Goal: Find specific page/section: Find specific page/section

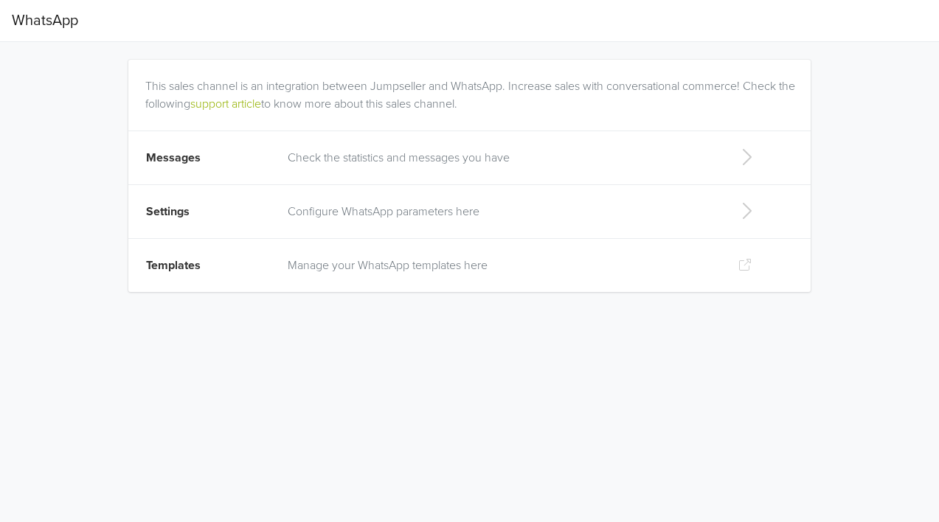
click at [749, 155] on icon at bounding box center [747, 157] width 30 height 24
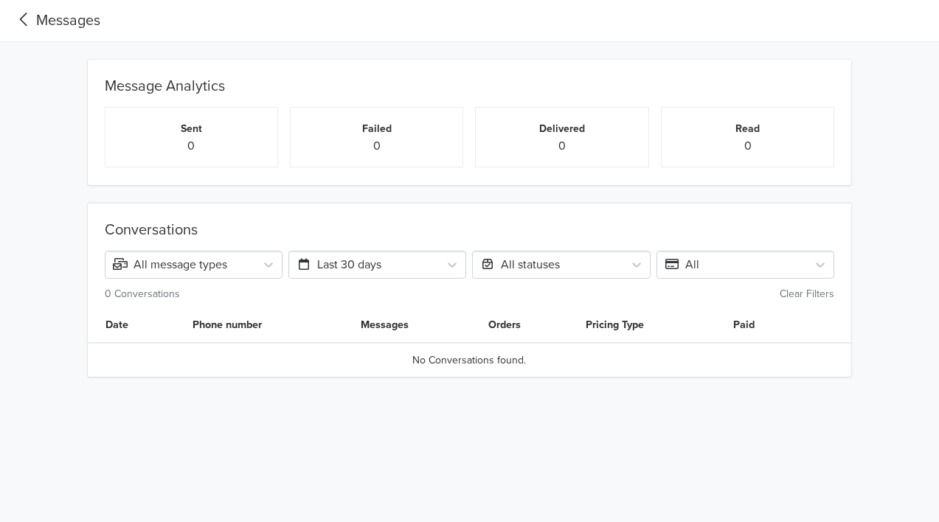
click at [27, 18] on icon at bounding box center [24, 20] width 24 height 20
